Goal: Information Seeking & Learning: Learn about a topic

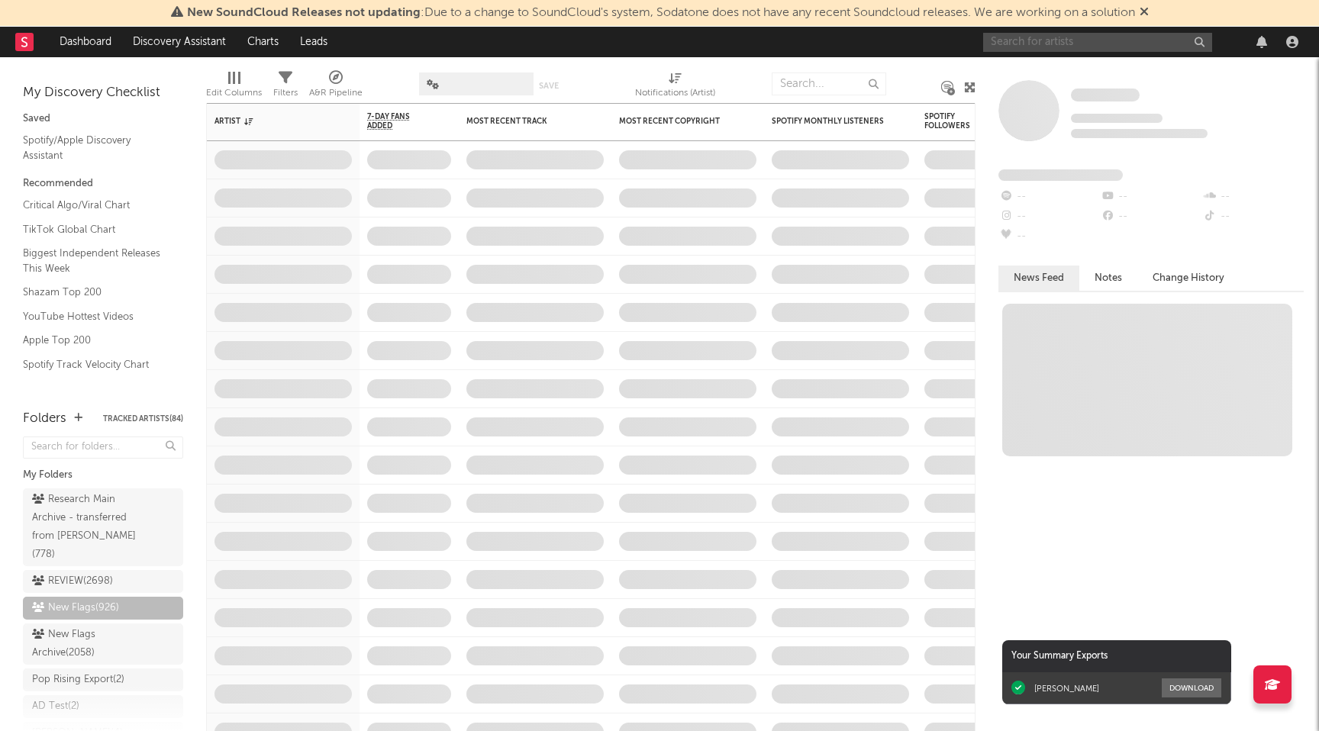
click at [1101, 39] on input "text" at bounding box center [1097, 42] width 229 height 19
click at [1146, 13] on icon at bounding box center [1144, 11] width 9 height 12
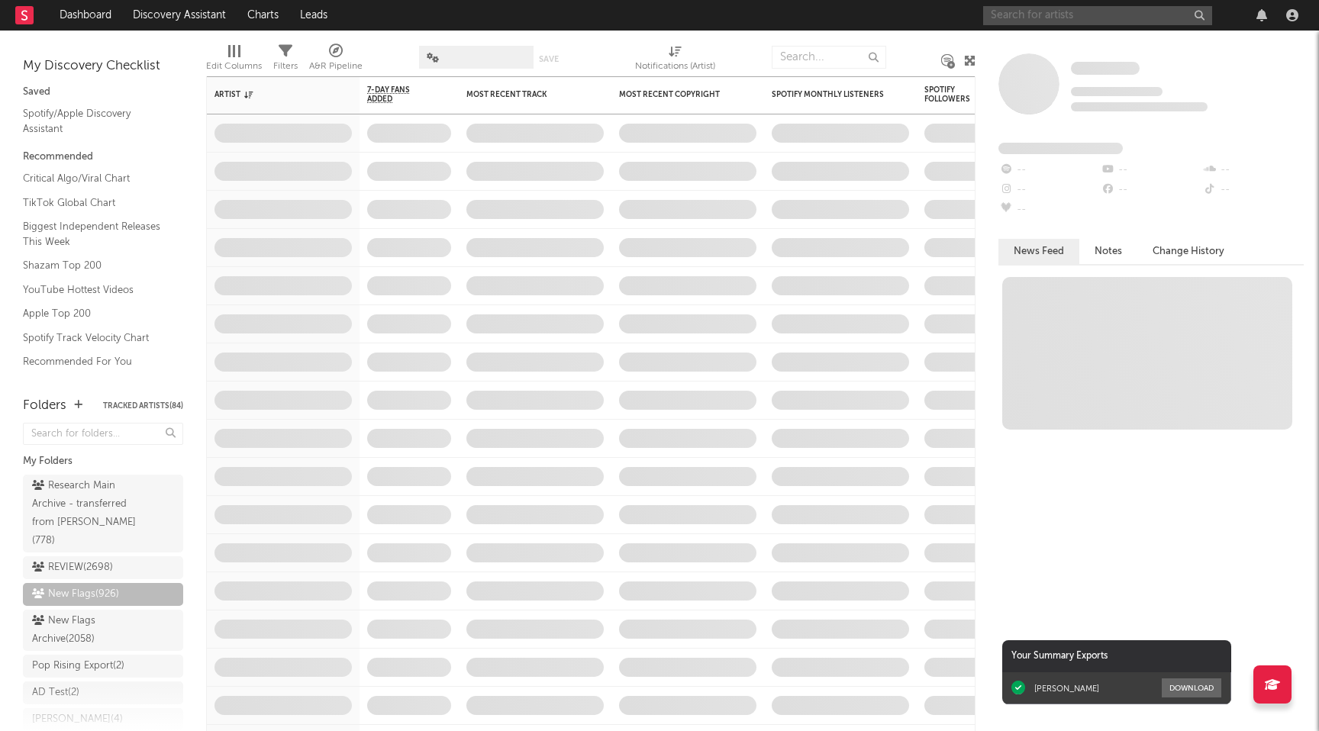
click at [1055, 21] on input "text" at bounding box center [1097, 15] width 229 height 19
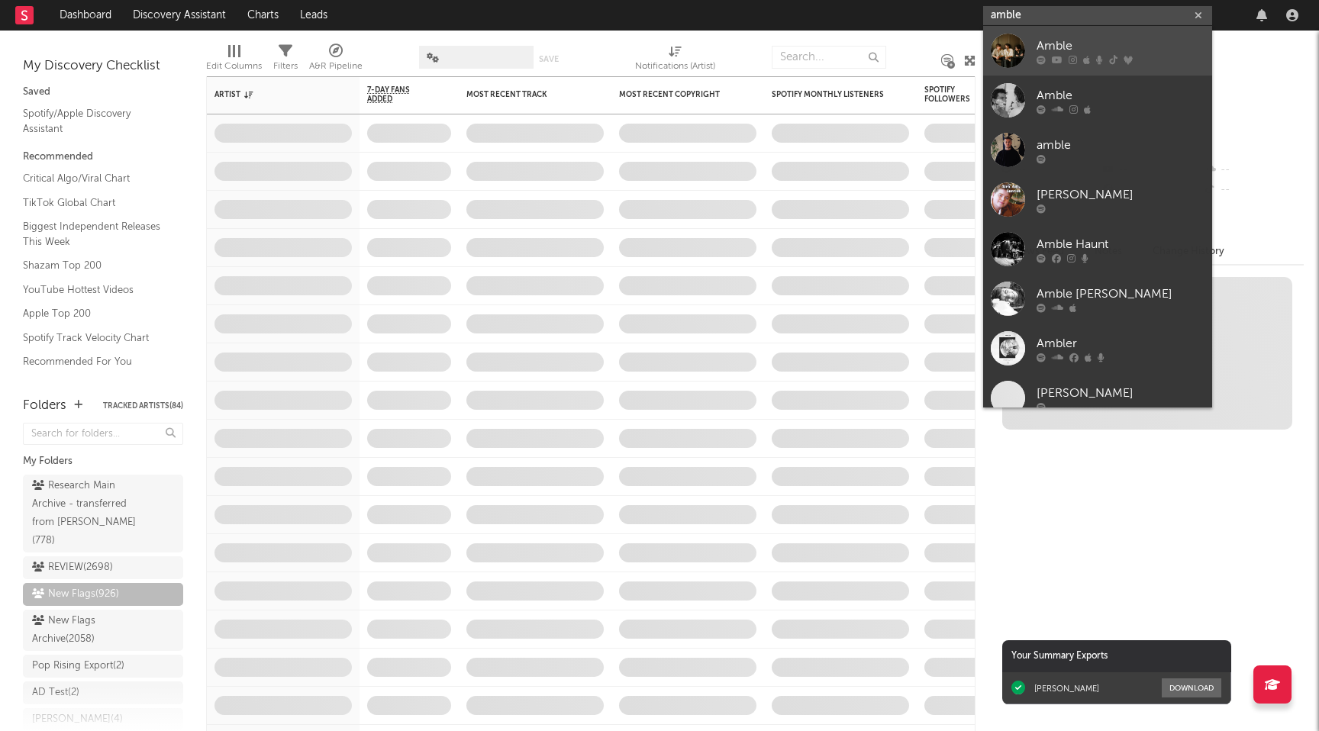
type input "amble"
click at [1056, 62] on icon at bounding box center [1057, 59] width 11 height 9
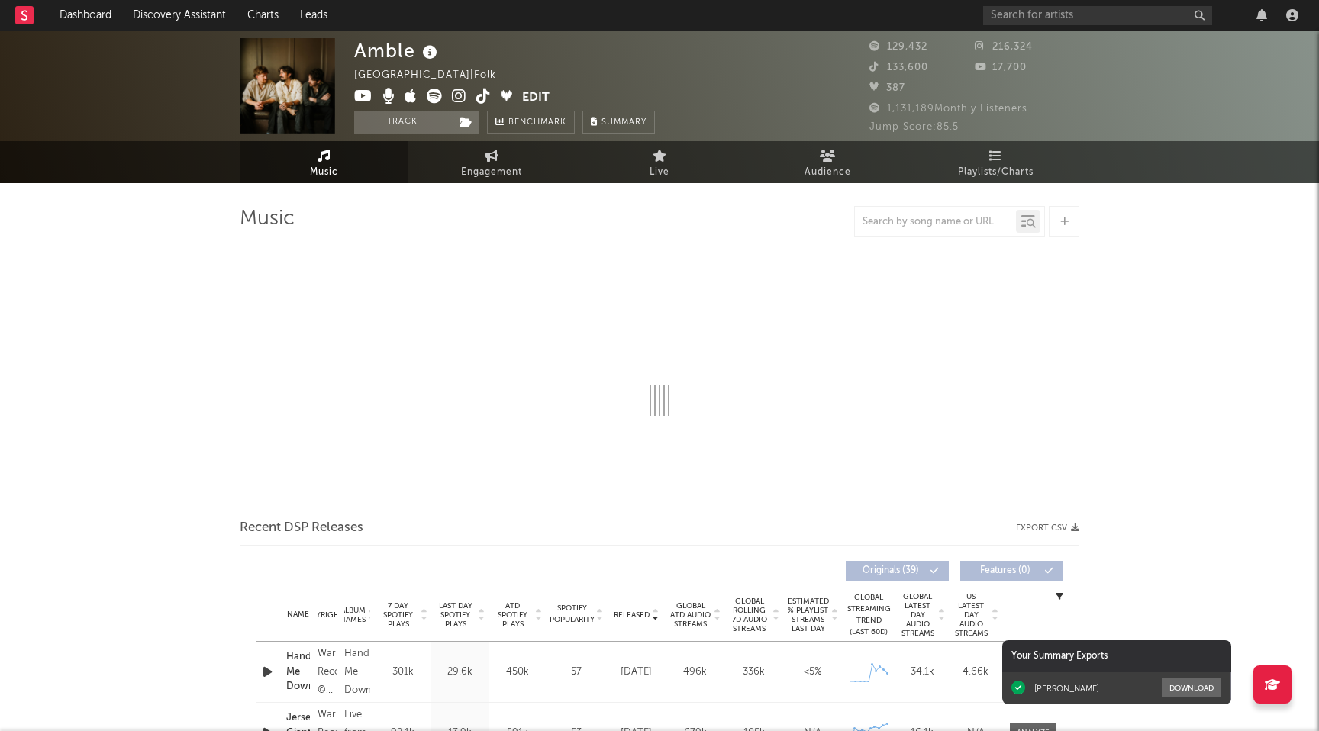
select select "6m"
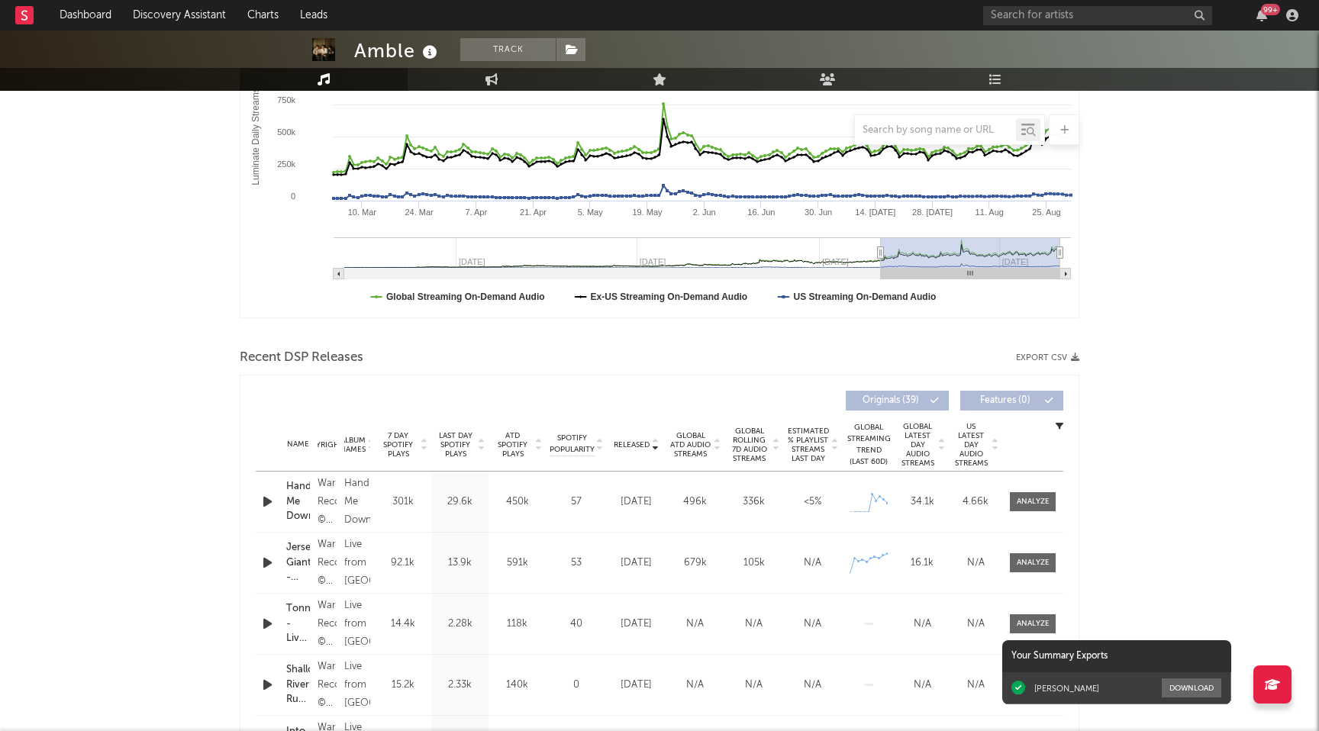
scroll to position [546, 0]
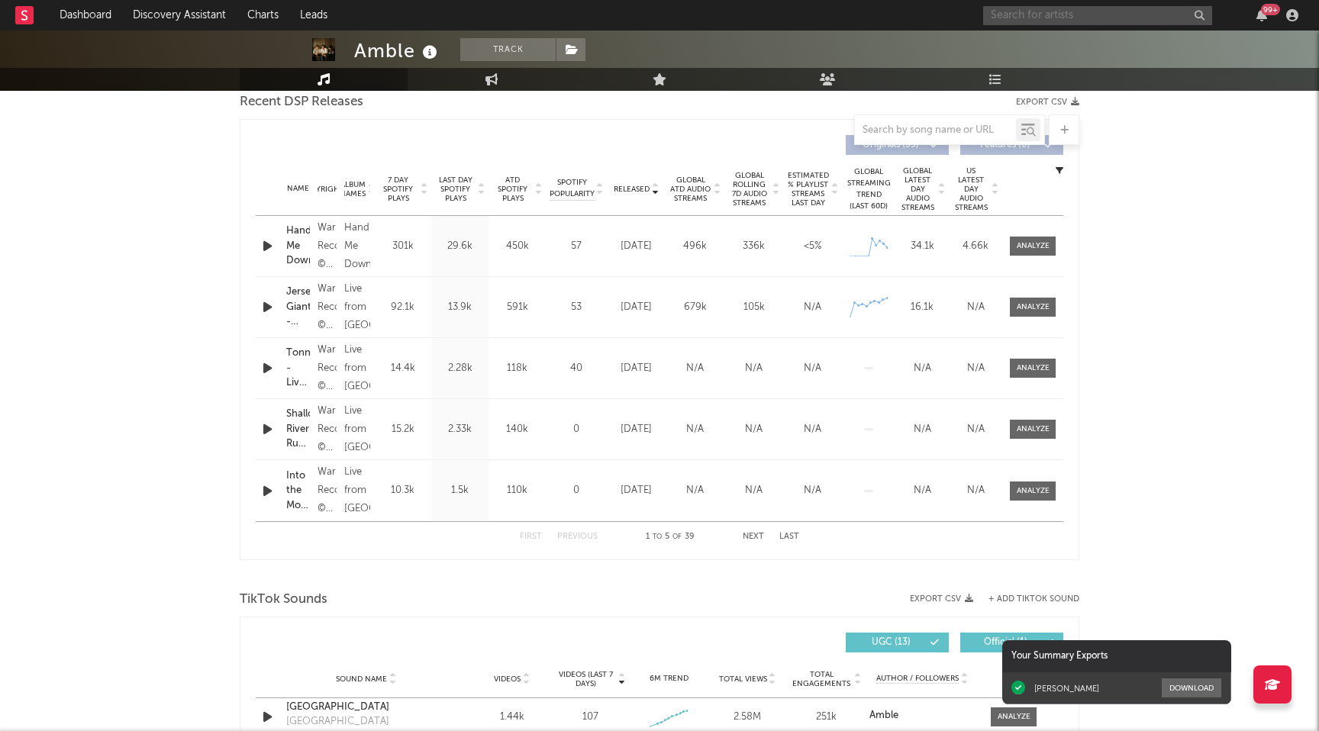
click at [1075, 12] on input "text" at bounding box center [1097, 15] width 229 height 19
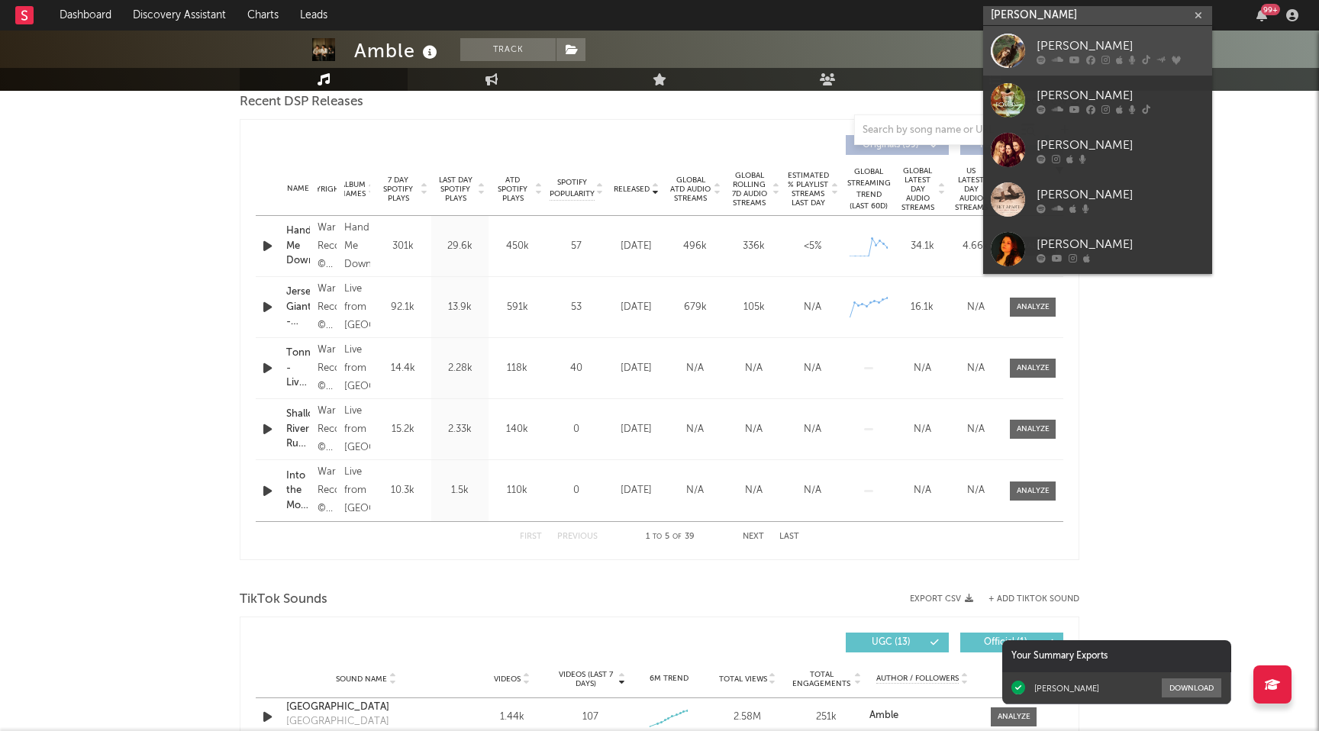
type input "[PERSON_NAME]"
click at [1111, 48] on div "[PERSON_NAME]" at bounding box center [1120, 46] width 168 height 18
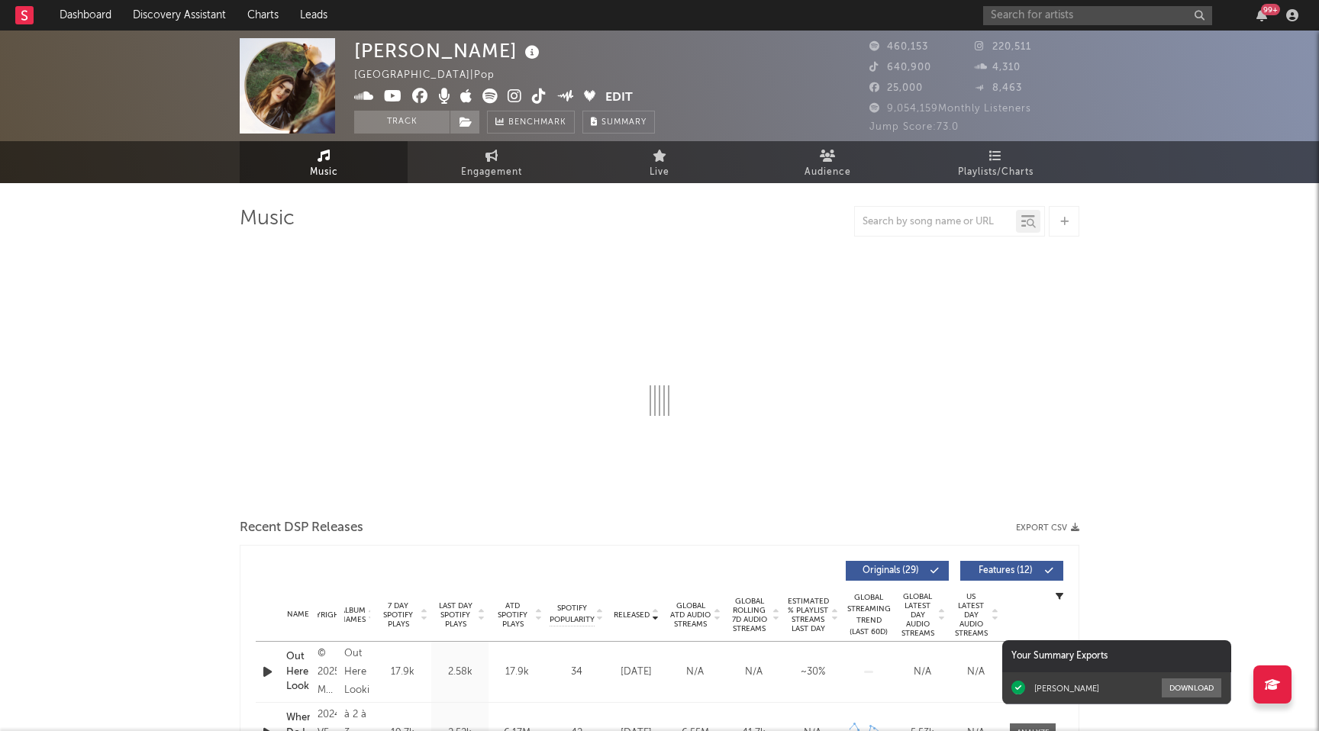
select select "6m"
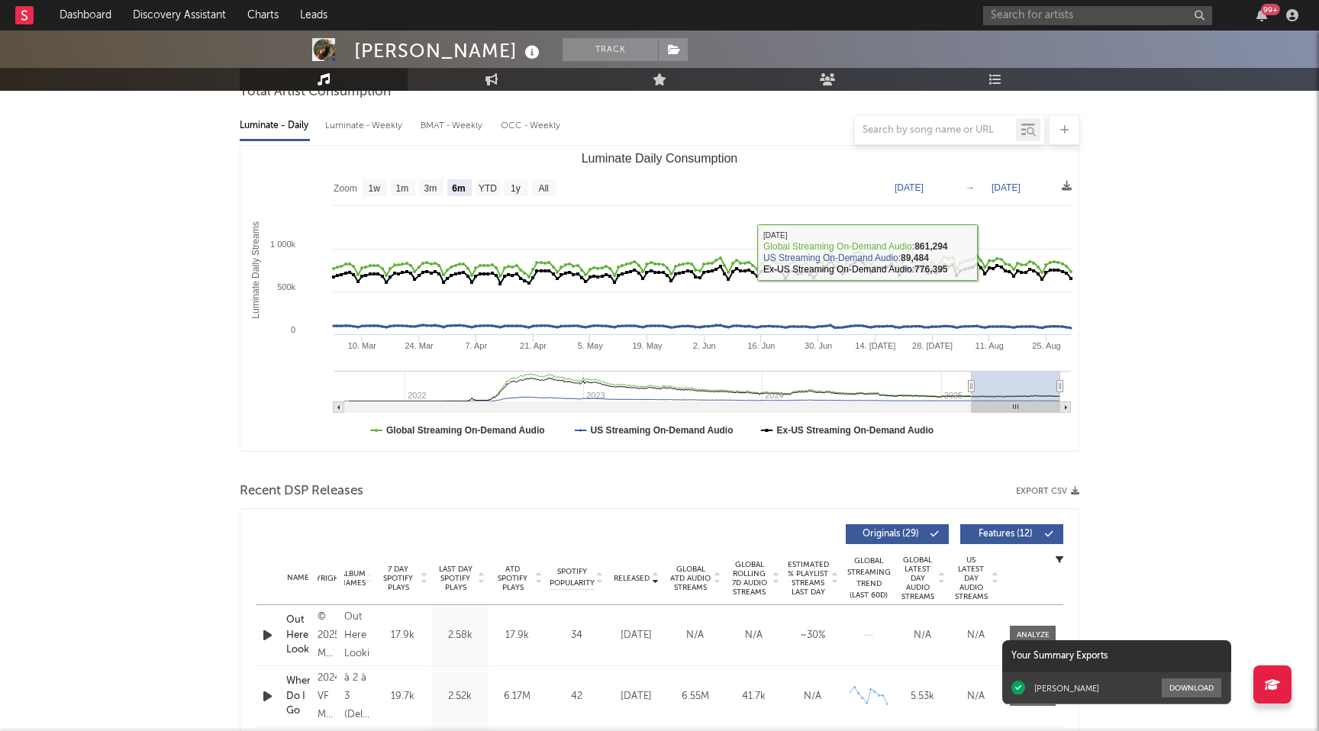
scroll to position [239, 0]
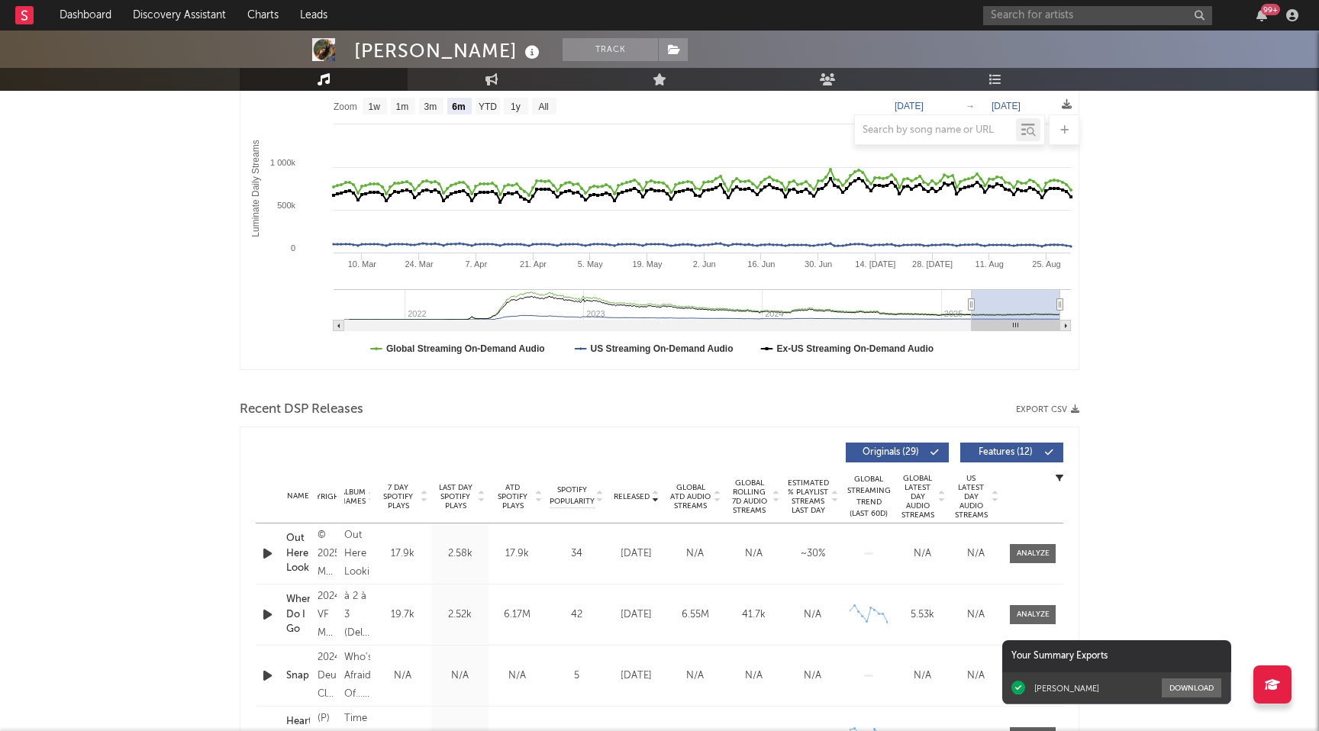
click at [1006, 448] on span "Features ( 12 )" at bounding box center [1005, 452] width 70 height 9
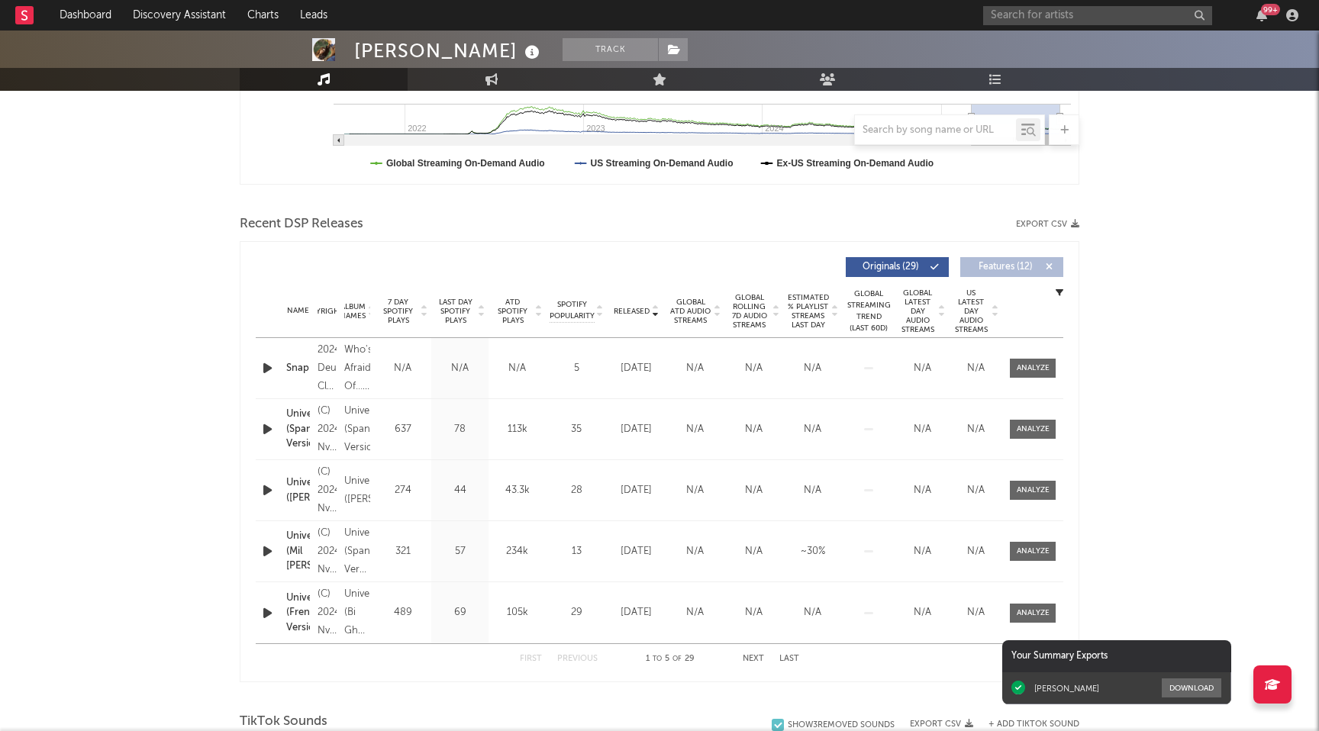
scroll to position [427, 0]
click at [466, 291] on div "Name Copyright Label Album Names Composer Names 7 Day Spotify Plays Last Day Sp…" at bounding box center [659, 308] width 807 height 53
click at [464, 306] on span "Last Day Spotify Plays" at bounding box center [455, 308] width 40 height 27
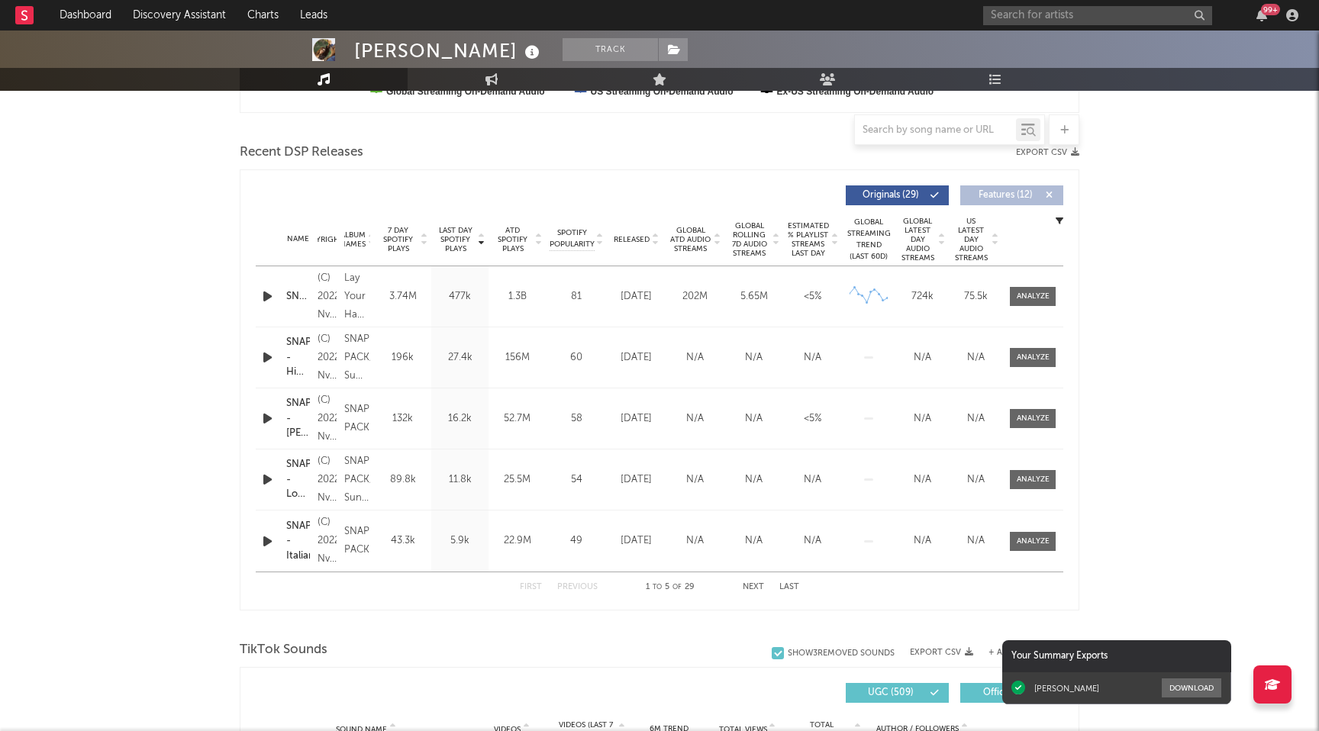
scroll to position [521, 0]
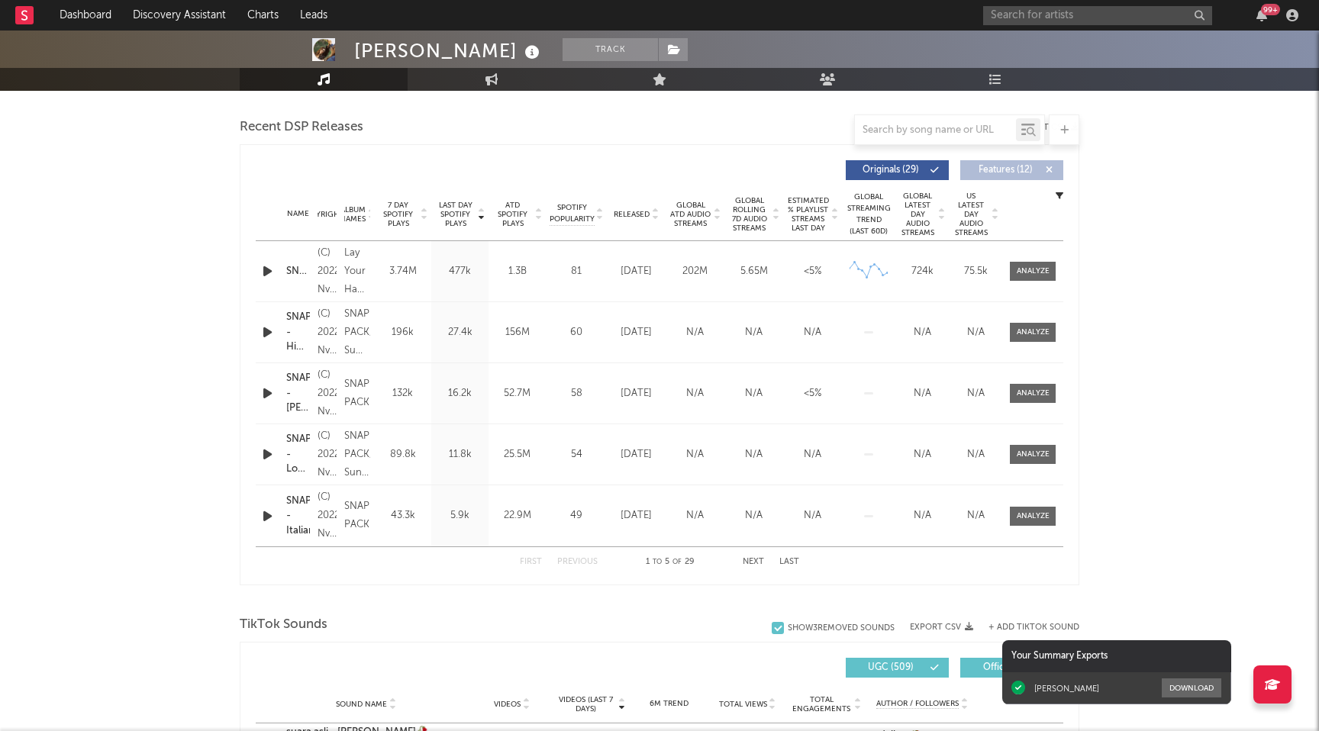
click at [756, 563] on button "Next" at bounding box center [753, 562] width 21 height 8
click at [633, 212] on span "Released" at bounding box center [632, 214] width 36 height 9
click at [759, 559] on button "Next" at bounding box center [753, 562] width 21 height 8
click at [756, 560] on button "Next" at bounding box center [753, 562] width 21 height 8
click at [762, 556] on div "First Previous 11 to 15 of 29 Next Last" at bounding box center [659, 562] width 279 height 30
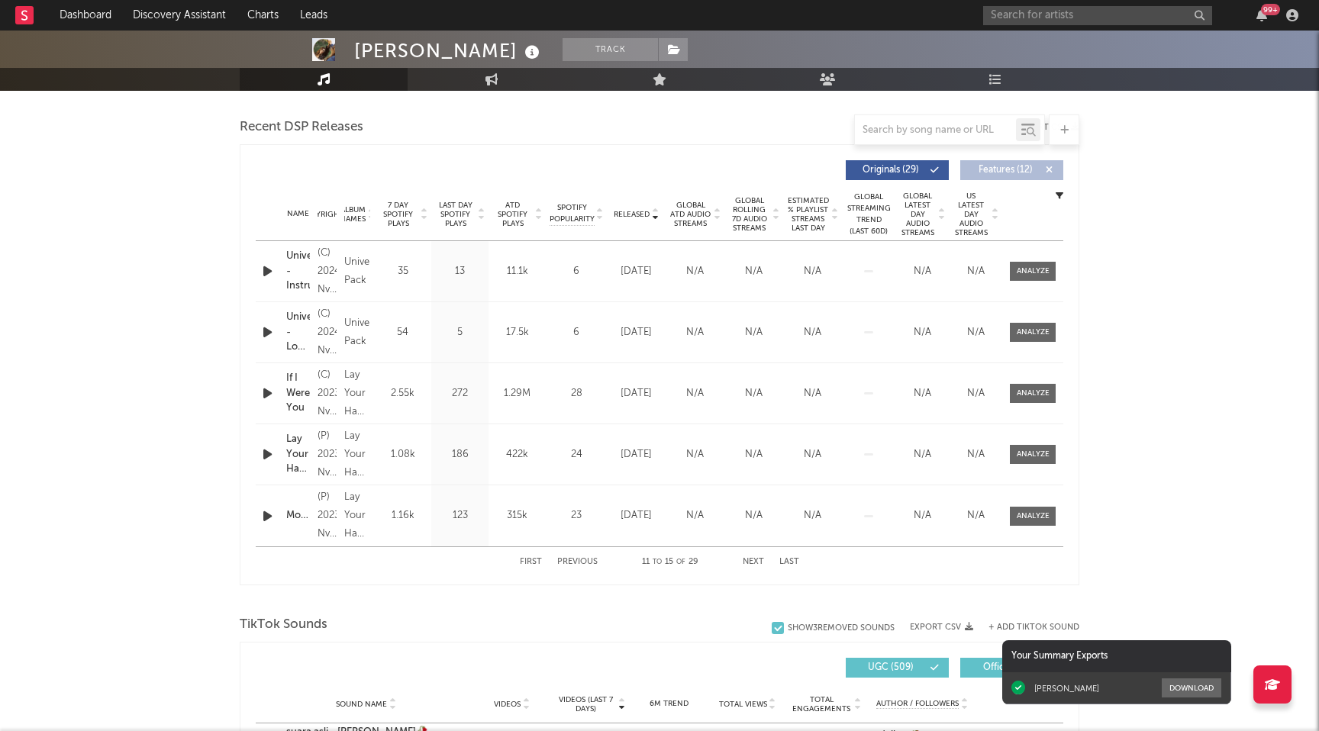
click at [750, 560] on button "Next" at bounding box center [753, 562] width 21 height 8
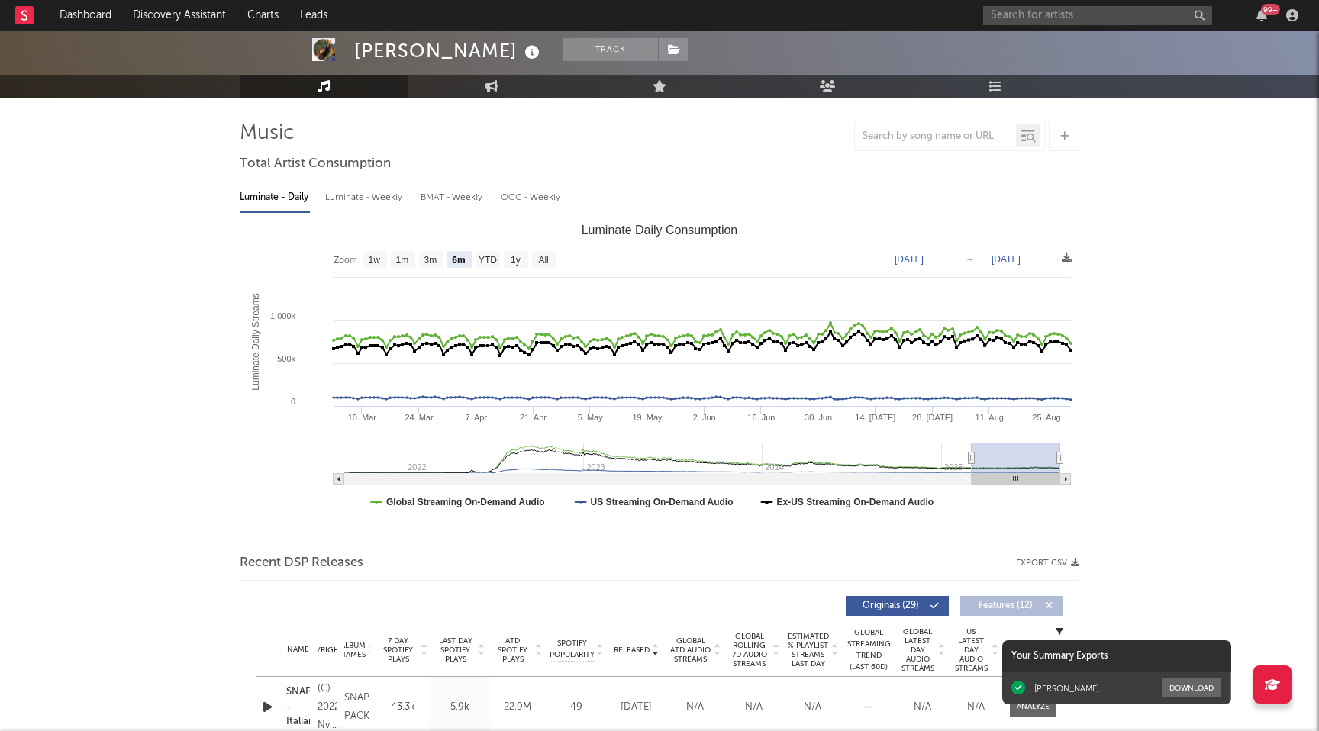
scroll to position [0, 0]
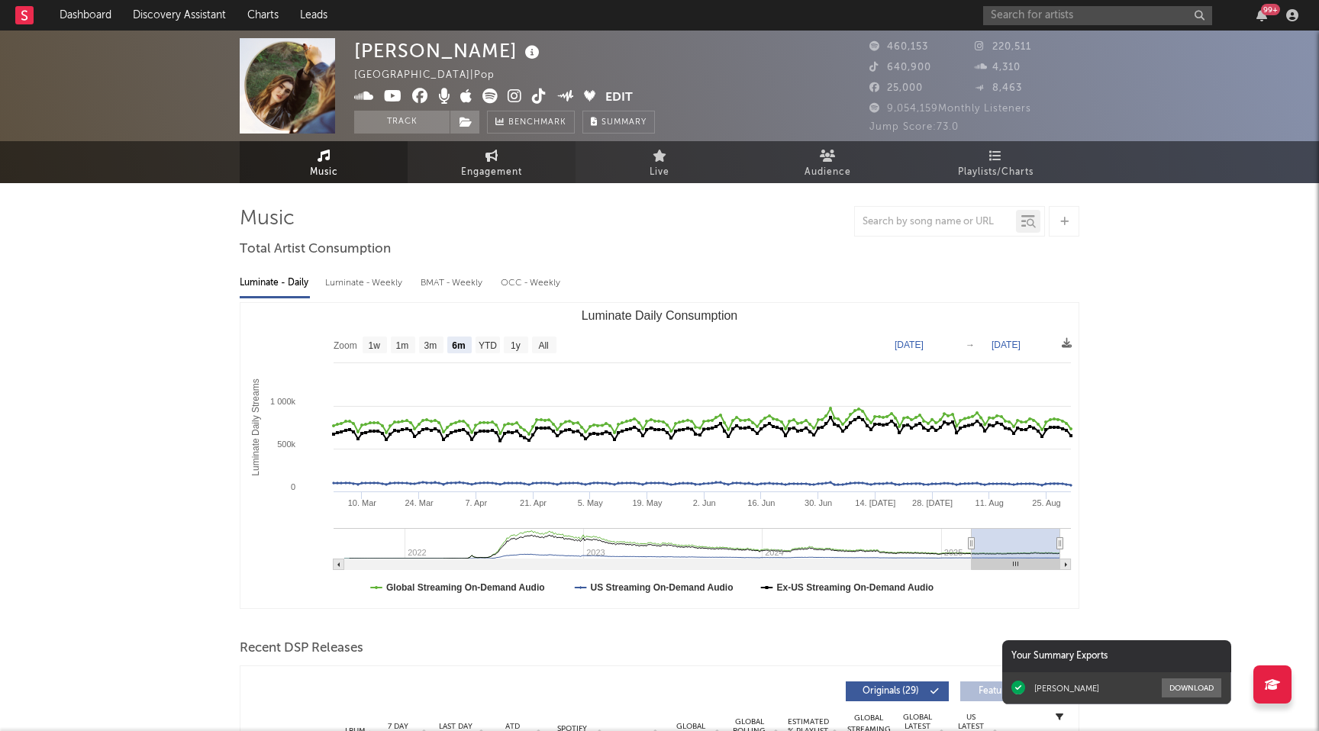
click at [465, 159] on link "Engagement" at bounding box center [492, 162] width 168 height 42
select select "1w"
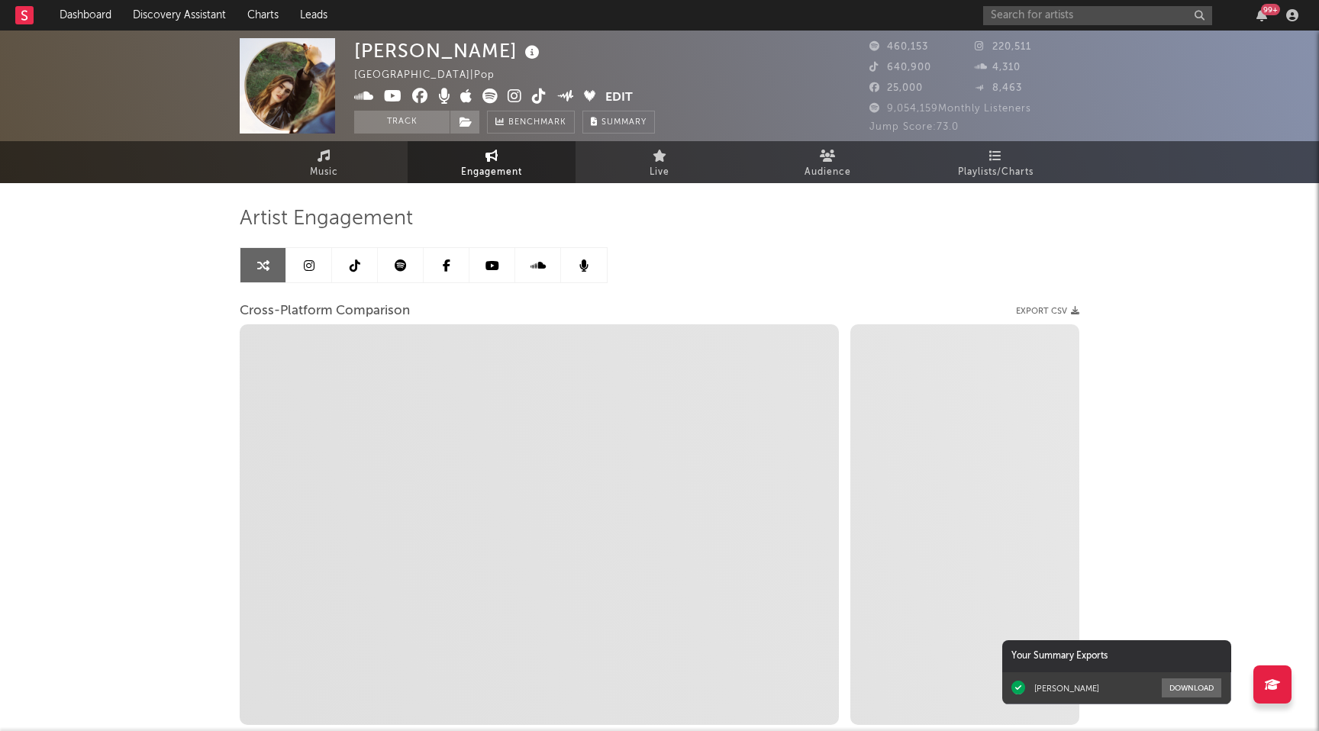
select select "1m"
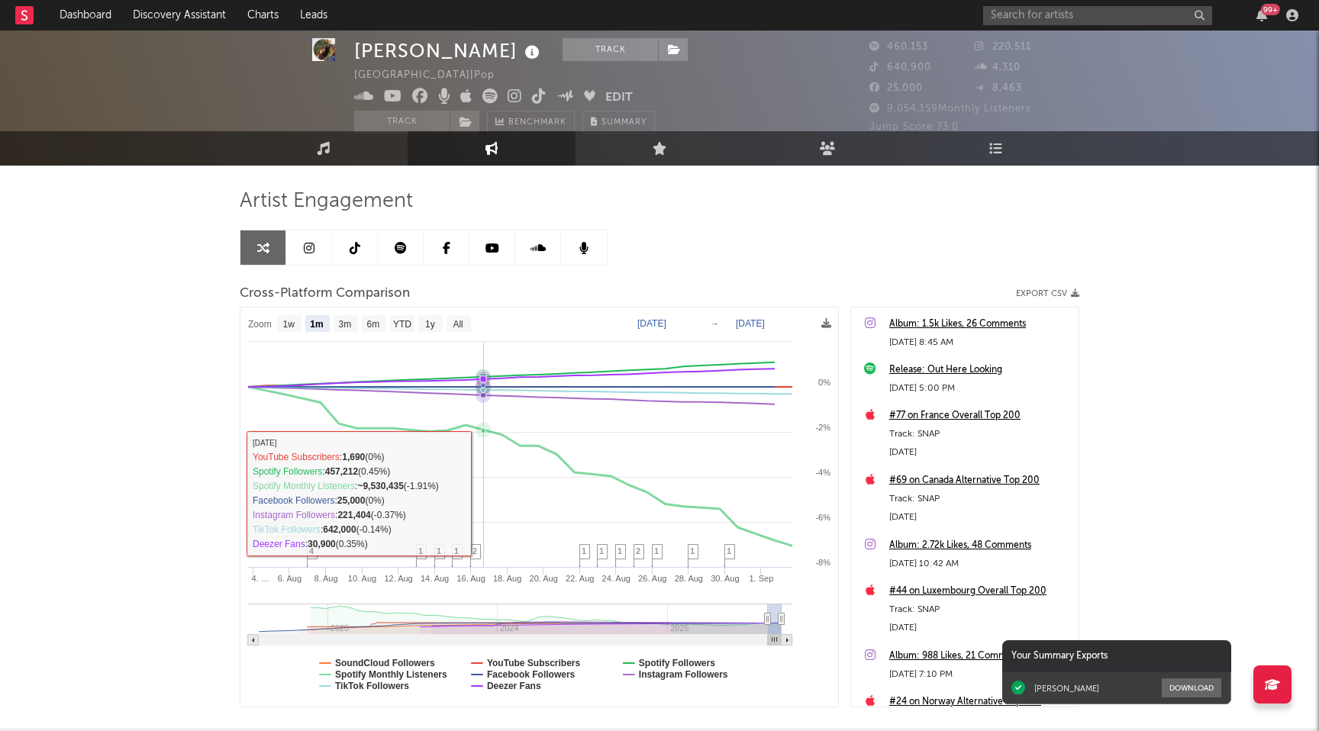
scroll to position [101, 0]
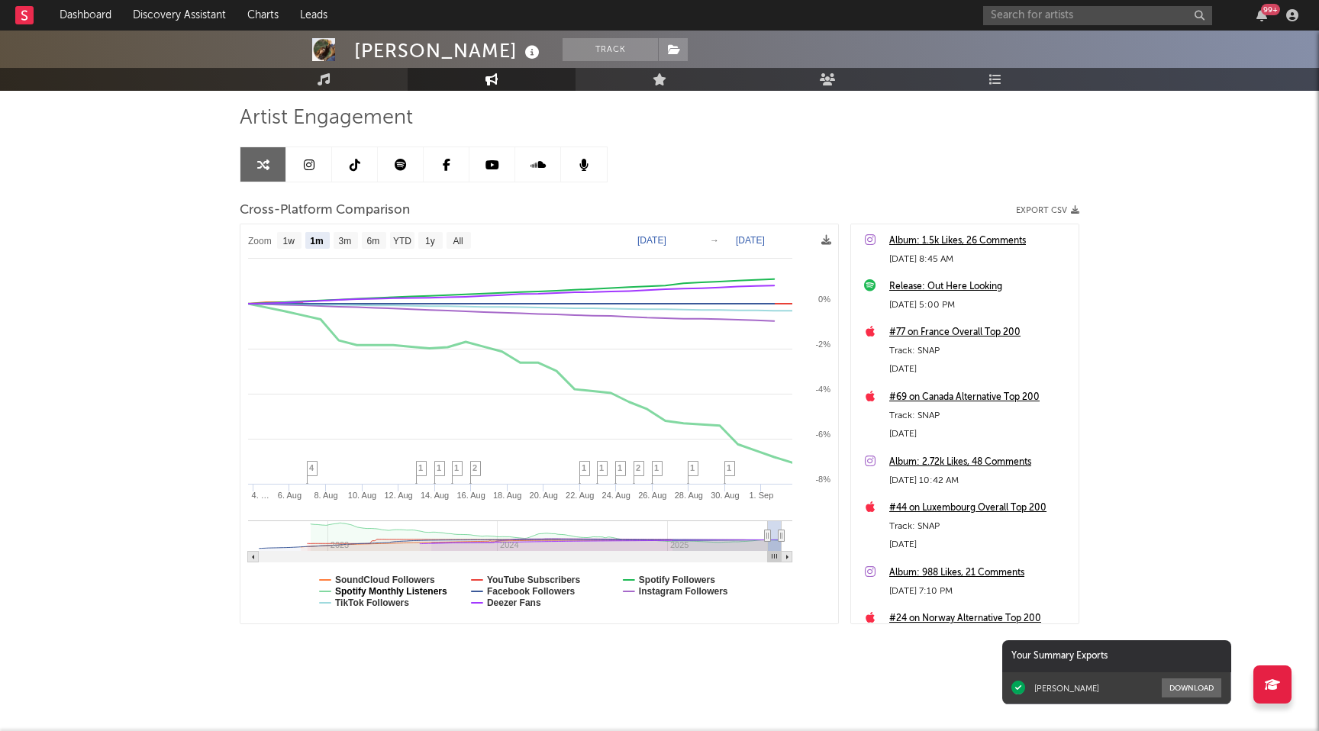
click at [391, 593] on text "Spotify Monthly Listeners" at bounding box center [391, 591] width 112 height 11
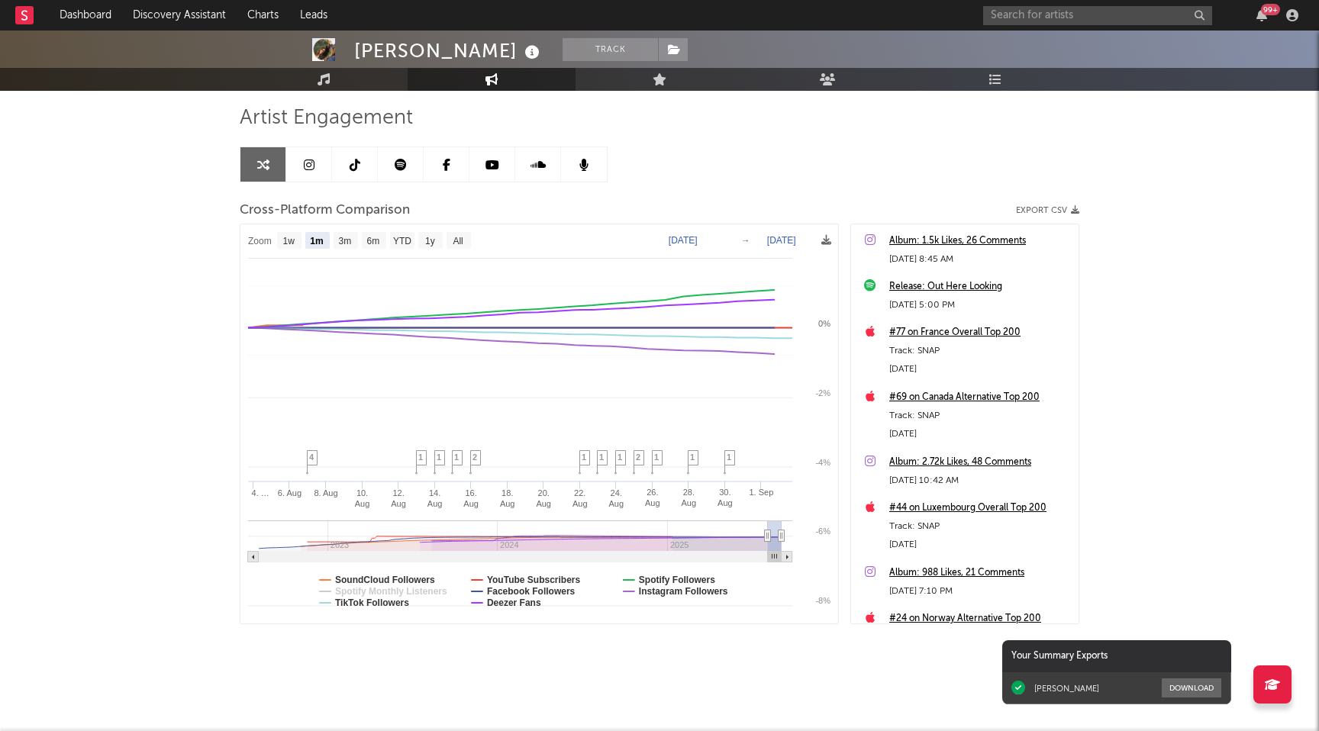
select select "1m"
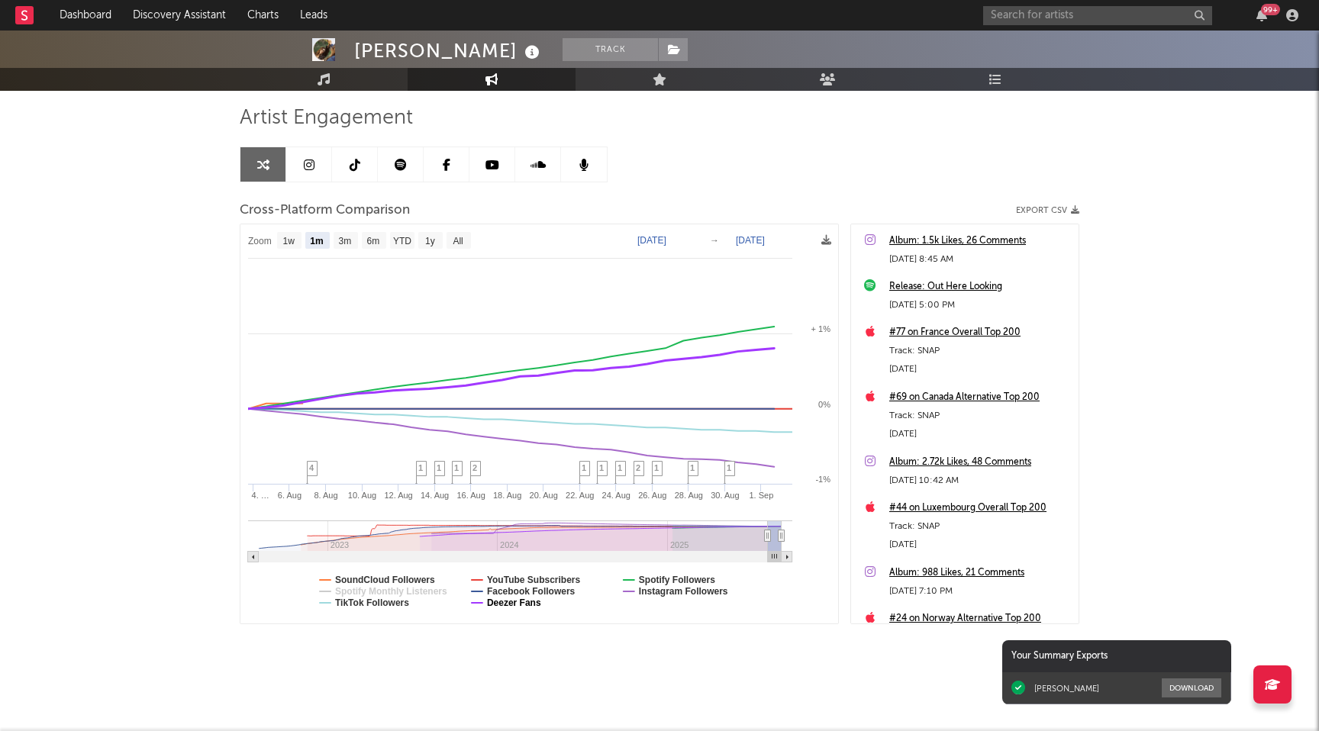
click at [533, 604] on text "Deezer Fans" at bounding box center [514, 603] width 54 height 11
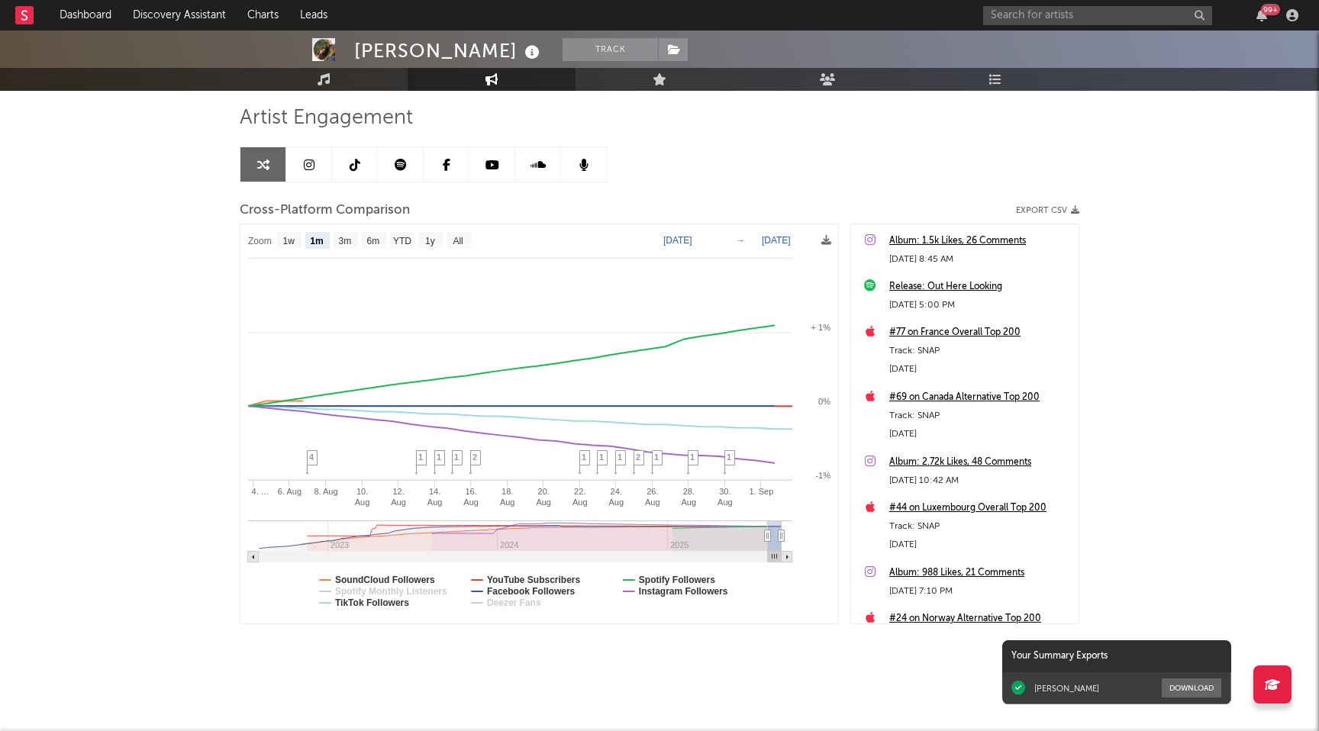
select select "1m"
